Goal: Information Seeking & Learning: Learn about a topic

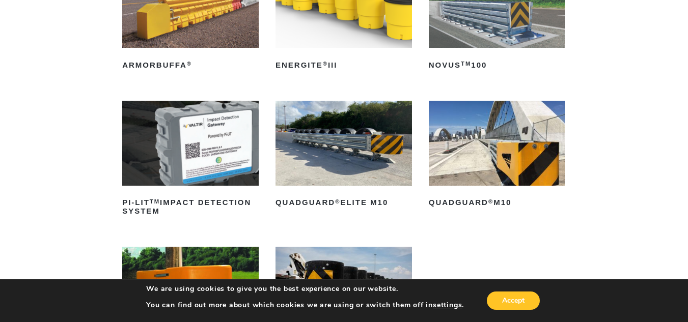
scroll to position [255, 0]
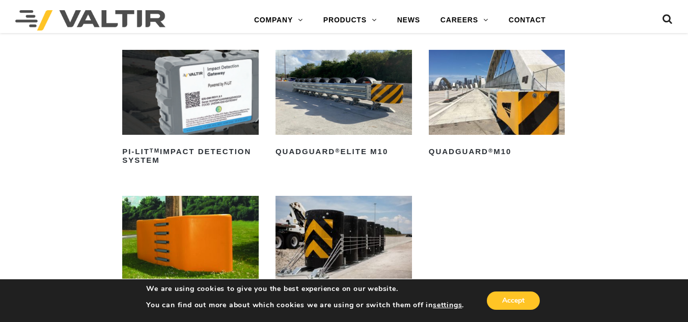
click at [357, 86] on img at bounding box center [344, 92] width 137 height 85
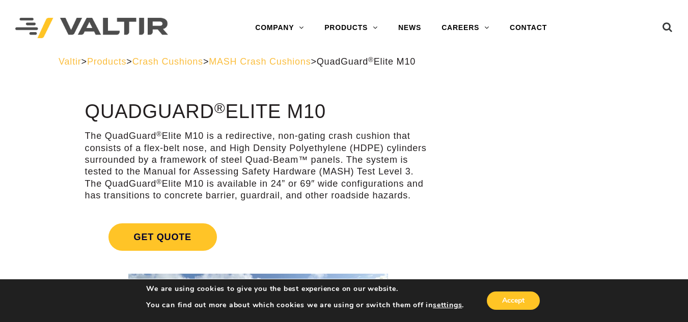
drag, startPoint x: 88, startPoint y: 113, endPoint x: 428, endPoint y: 198, distance: 350.8
copy div "QuadGuard ® Elite M10 The QuadGuard ® Elite M10 is a redirective, non-gating cr…"
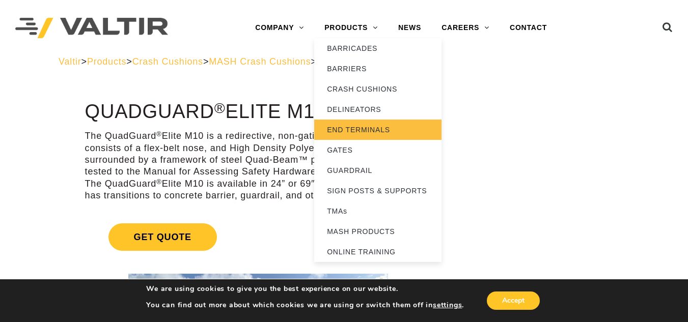
click at [357, 129] on link "END TERMINALS" at bounding box center [377, 130] width 127 height 20
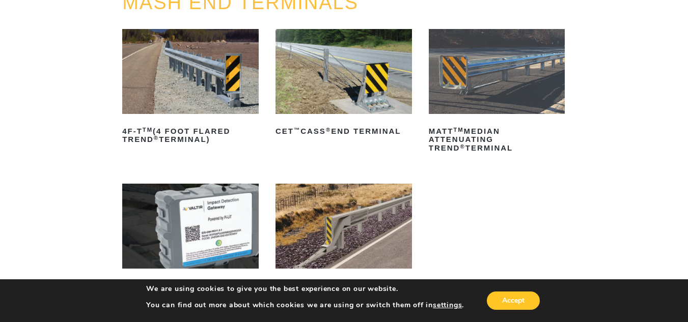
scroll to position [36, 0]
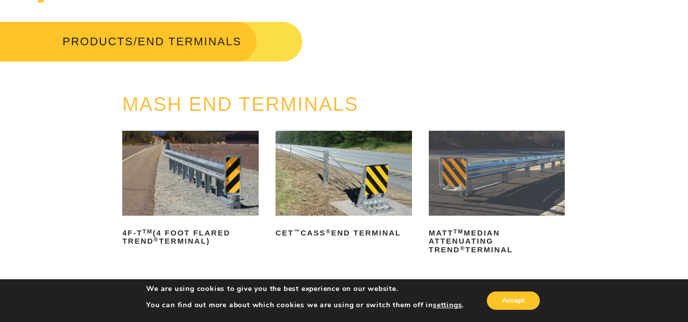
click at [470, 153] on img at bounding box center [497, 173] width 137 height 85
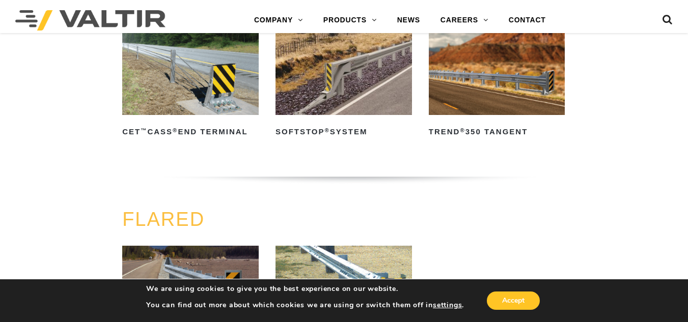
scroll to position [698, 0]
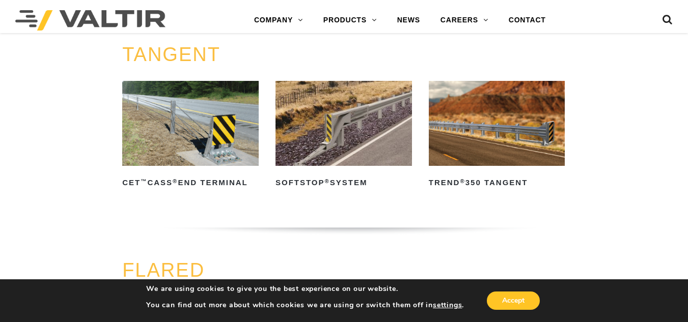
click at [524, 129] on img at bounding box center [497, 123] width 137 height 85
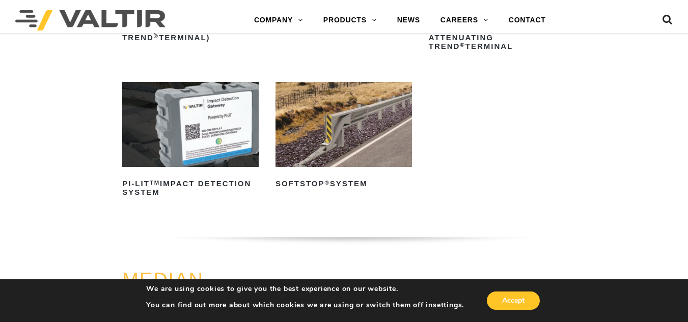
scroll to position [138, 0]
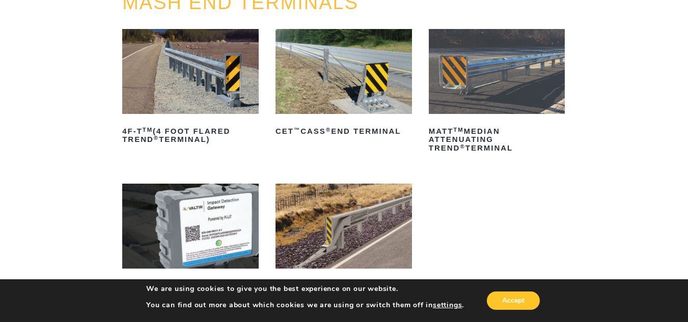
click at [185, 79] on img at bounding box center [190, 71] width 137 height 85
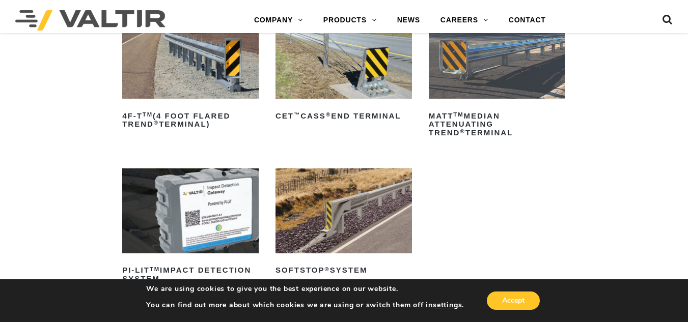
scroll to position [0, 0]
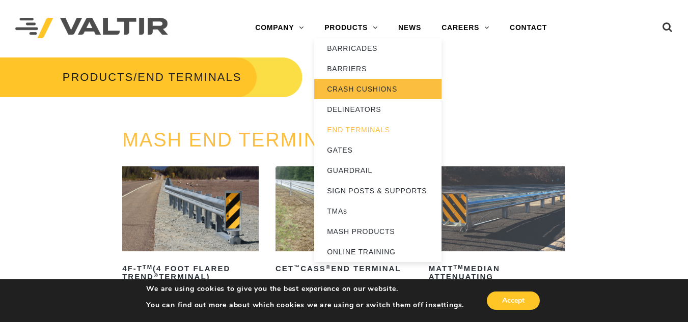
click at [361, 85] on link "CRASH CUSHIONS" at bounding box center [377, 89] width 127 height 20
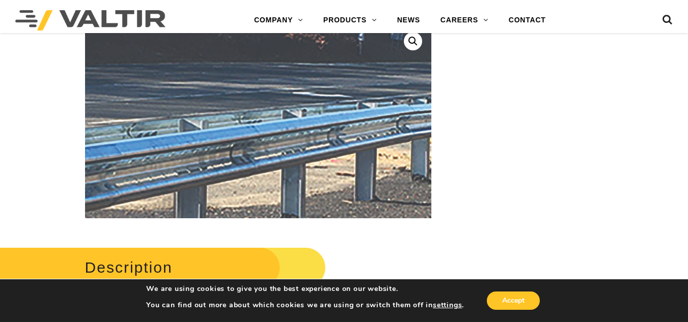
scroll to position [153, 0]
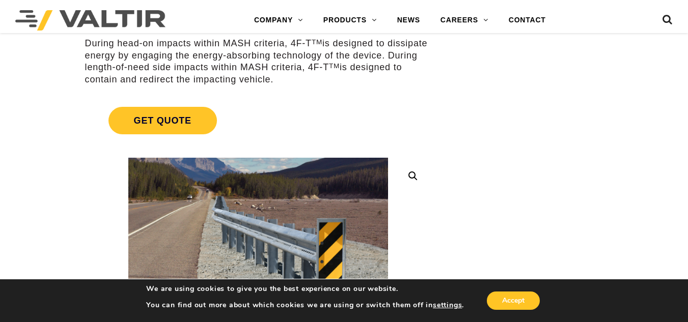
scroll to position [255, 0]
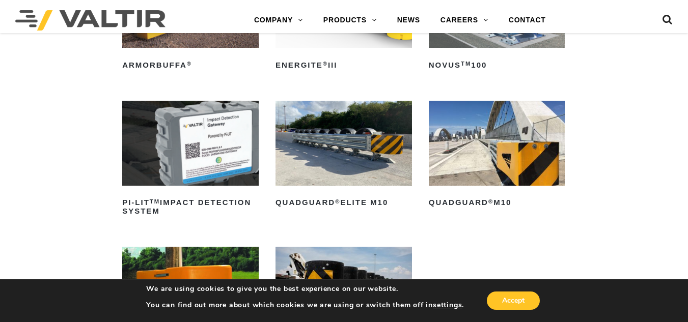
scroll to position [306, 0]
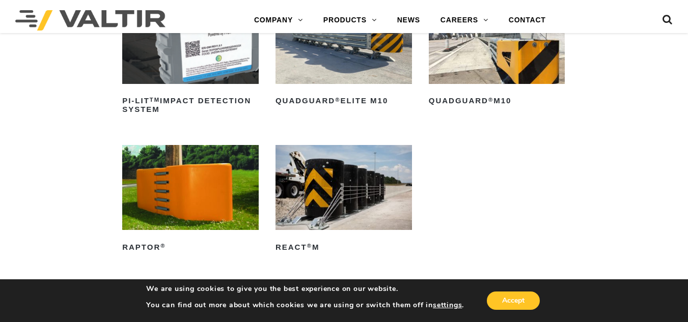
click at [475, 68] on img at bounding box center [497, 41] width 137 height 85
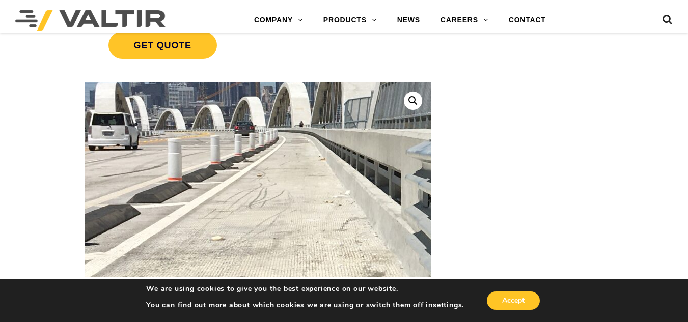
scroll to position [255, 0]
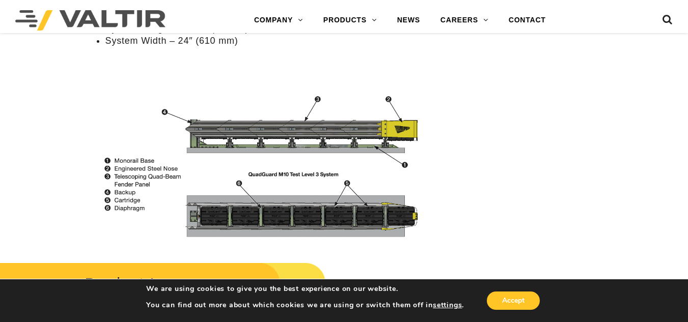
scroll to position [1070, 0]
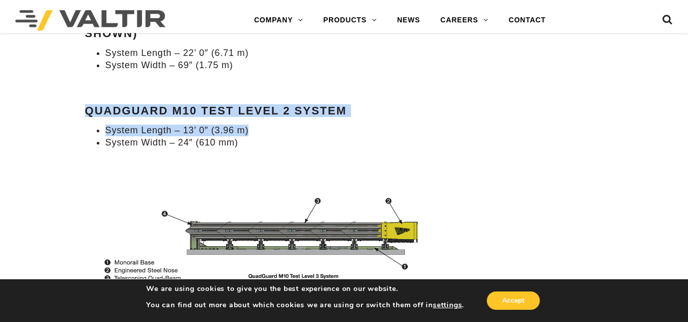
drag, startPoint x: 88, startPoint y: 110, endPoint x: 252, endPoint y: 128, distance: 165.1
click at [252, 128] on div "Specifications QuadGuard M10 Test Level 3 System System Length – 22’ 0″ (6.71 m…" at bounding box center [258, 3] width 346 height 292
copy div "QuadGuard M10 Test Level 2 System System Length – 13’ 0″ (3.96 m)"
